Goal: Transaction & Acquisition: Purchase product/service

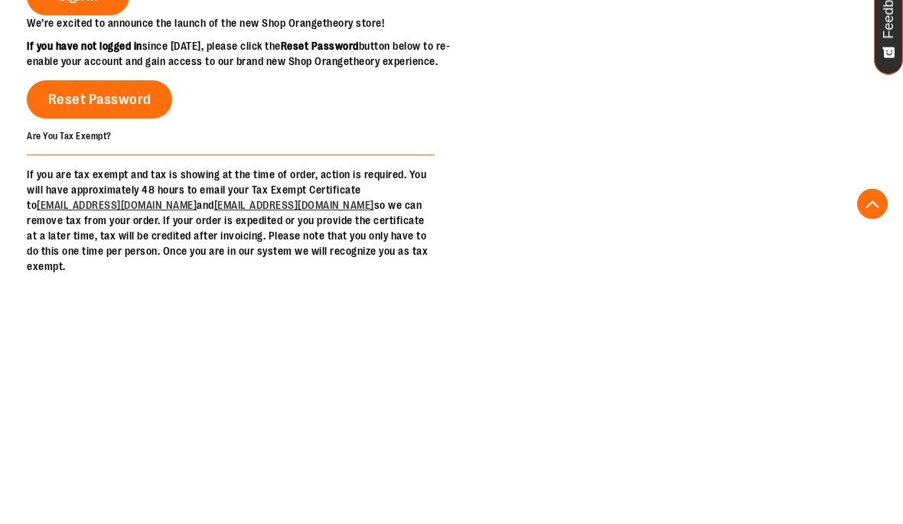
scroll to position [244, 0]
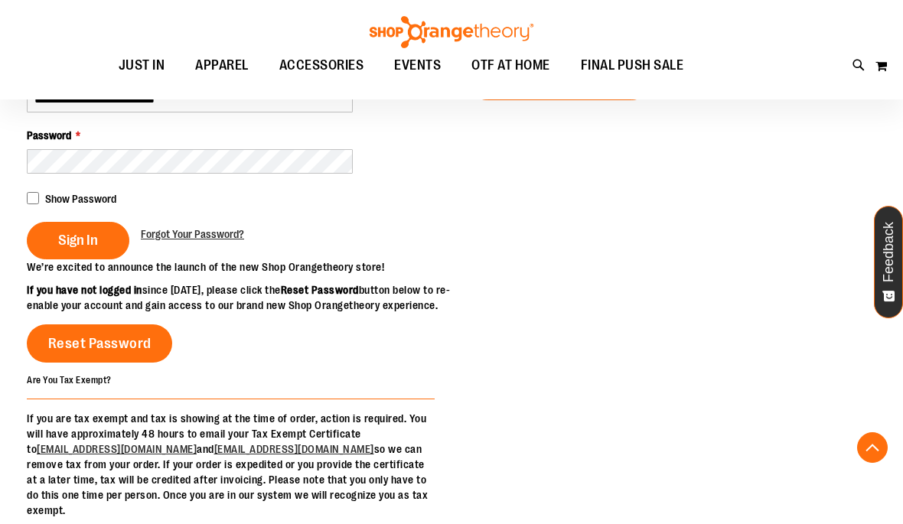
type input "**********"
click at [67, 240] on span "Sign In" at bounding box center [78, 240] width 40 height 17
click at [73, 230] on div "Sign In" at bounding box center [84, 240] width 114 height 37
click at [71, 245] on div "Sign In" at bounding box center [84, 240] width 114 height 37
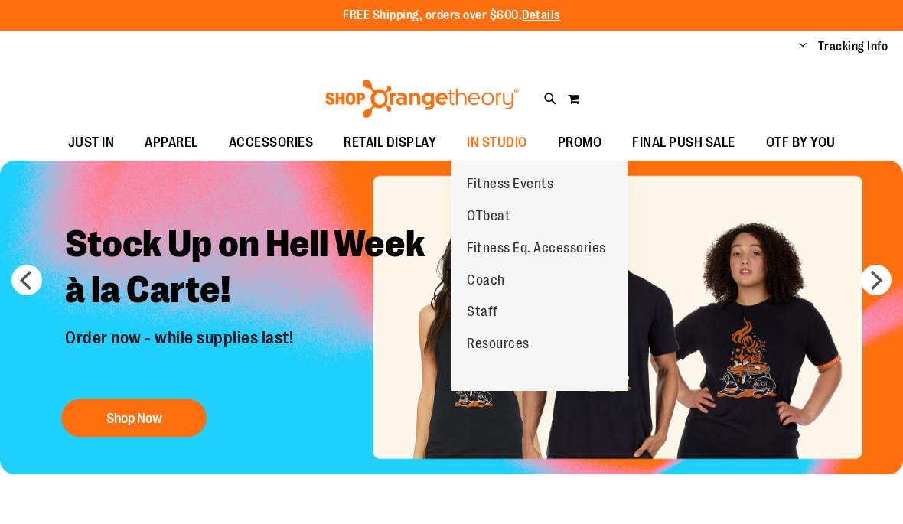
click at [504, 227] on span "OTbeat" at bounding box center [489, 217] width 44 height 19
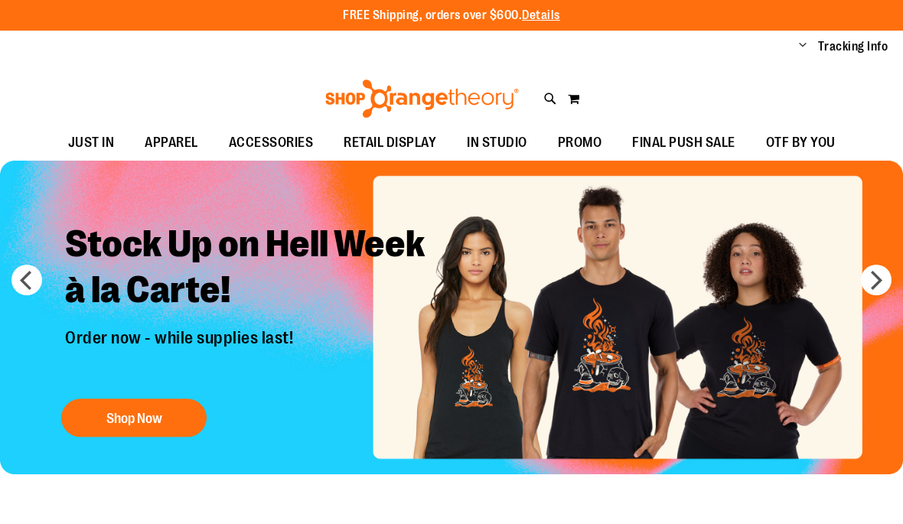
click at [507, 210] on div "Stock Up on Hell Week à la Carte! Order now - while supplies last! Shop Now" at bounding box center [322, 317] width 569 height 253
